Goal: Task Accomplishment & Management: Manage account settings

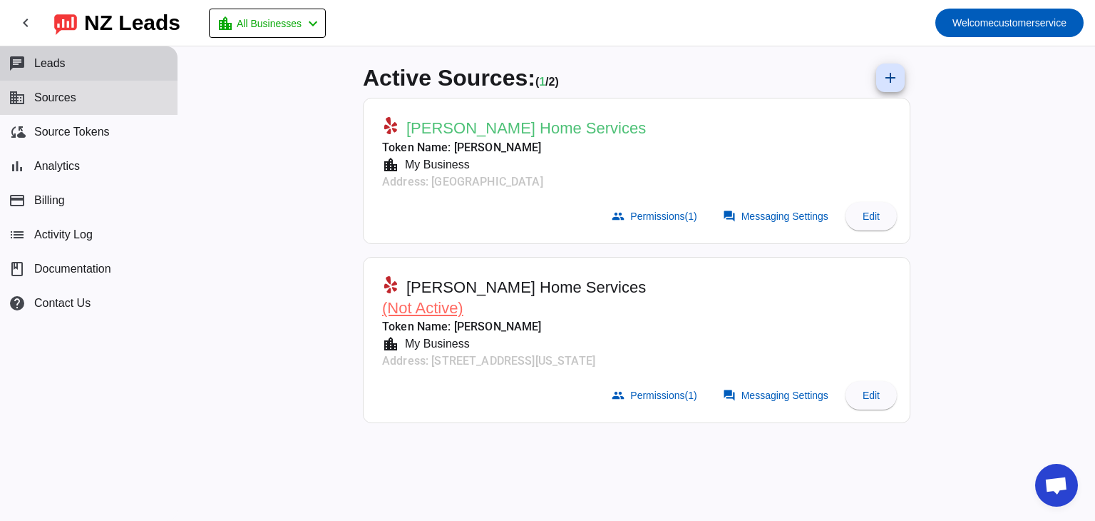
drag, startPoint x: 51, startPoint y: 63, endPoint x: 63, endPoint y: 71, distance: 13.8
click at [51, 65] on span "Leads" at bounding box center [49, 63] width 31 height 13
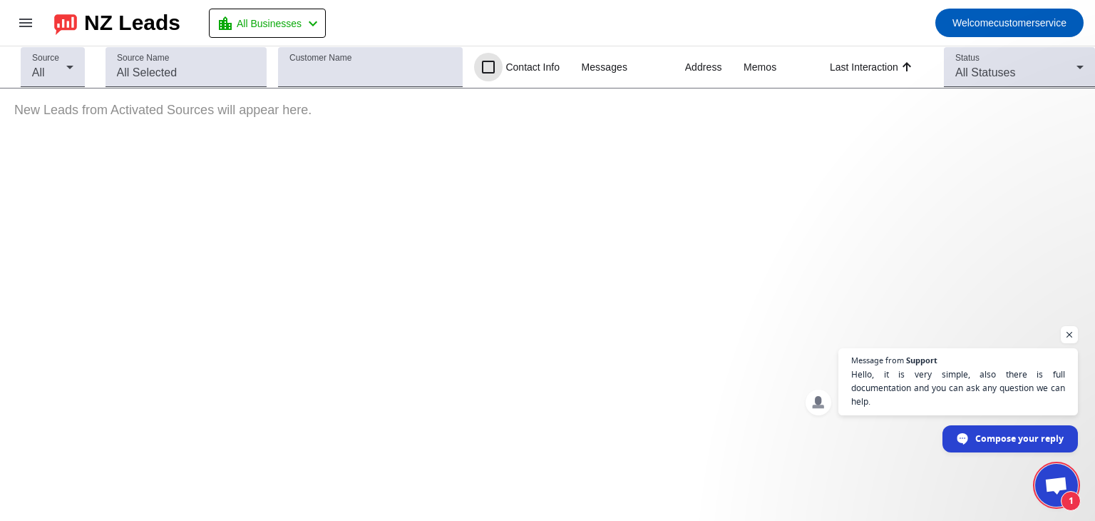
click at [492, 65] on input "Contact Info" at bounding box center [488, 67] width 29 height 29
click at [488, 66] on input "Contact Info" at bounding box center [488, 67] width 29 height 29
click at [489, 66] on input "Contact Info" at bounding box center [488, 67] width 29 height 29
drag, startPoint x: 491, startPoint y: 66, endPoint x: 493, endPoint y: 75, distance: 9.5
click at [492, 66] on input "Contact Info" at bounding box center [488, 67] width 29 height 29
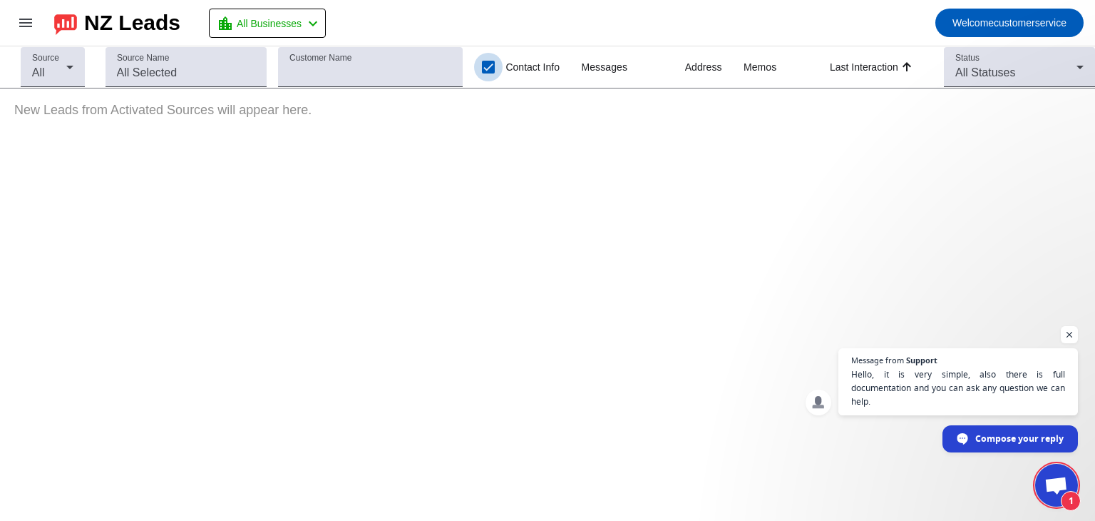
checkbox input "true"
click at [1084, 58] on icon at bounding box center [1080, 66] width 17 height 17
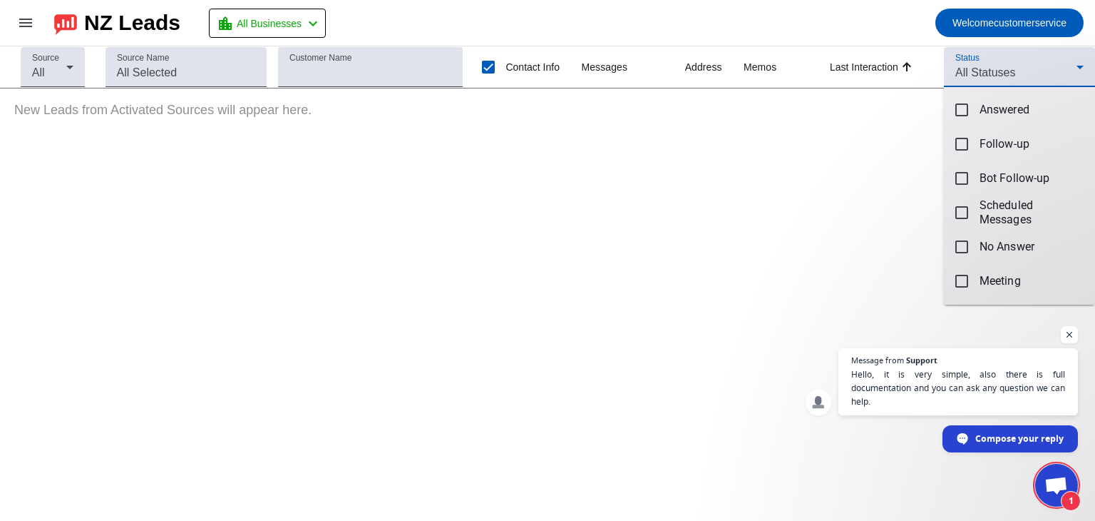
click at [548, 223] on div at bounding box center [547, 260] width 1095 height 521
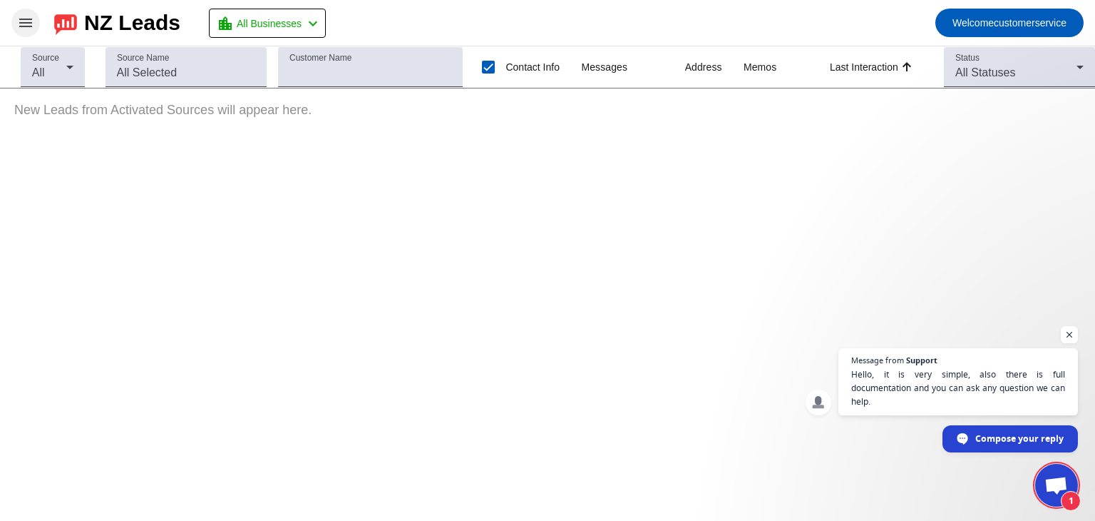
click at [26, 17] on mat-icon "menu" at bounding box center [25, 22] width 17 height 17
